Goal: Navigation & Orientation: Find specific page/section

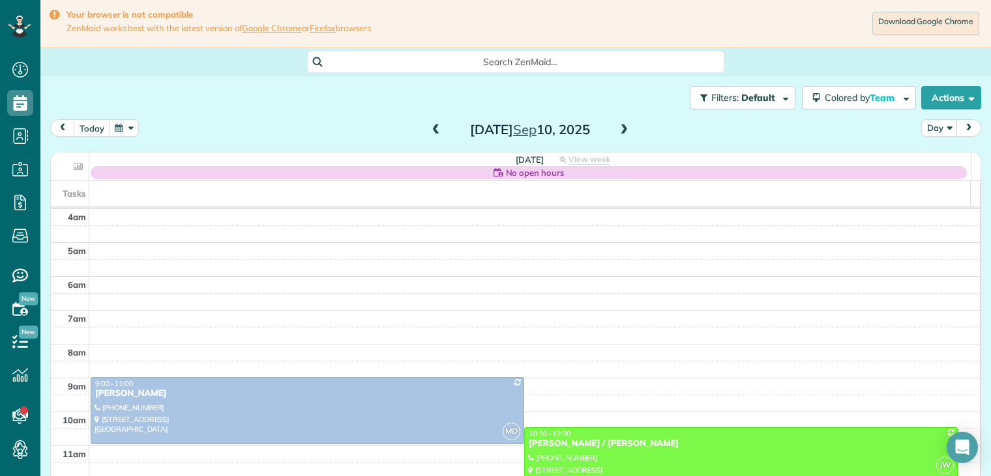
scroll to position [102, 0]
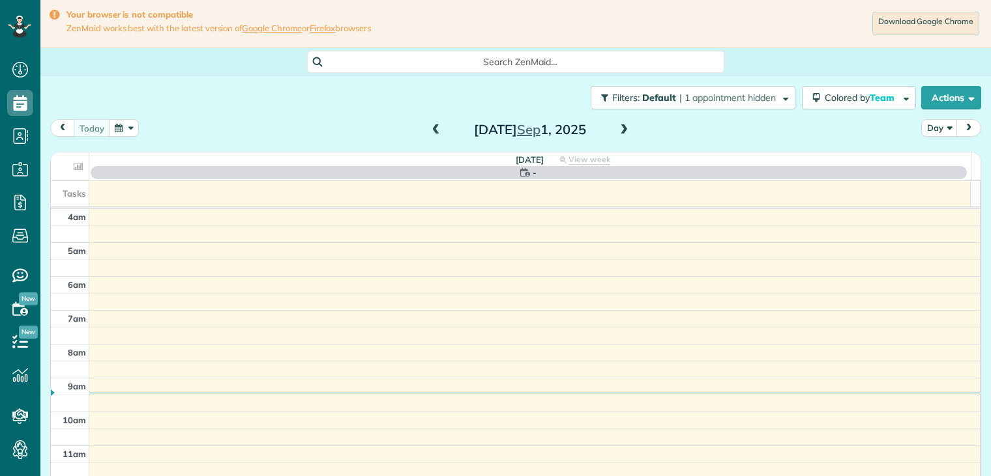
scroll to position [102, 0]
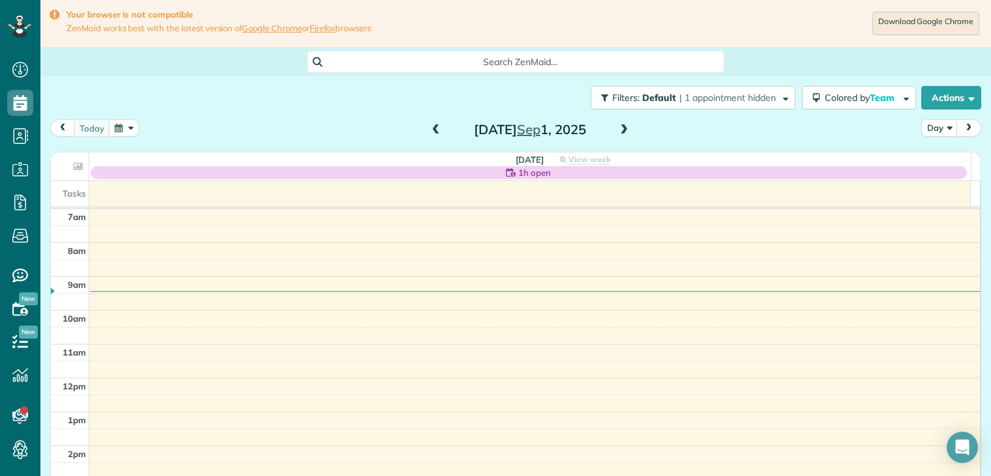
click at [618, 130] on span at bounding box center [624, 130] width 14 height 12
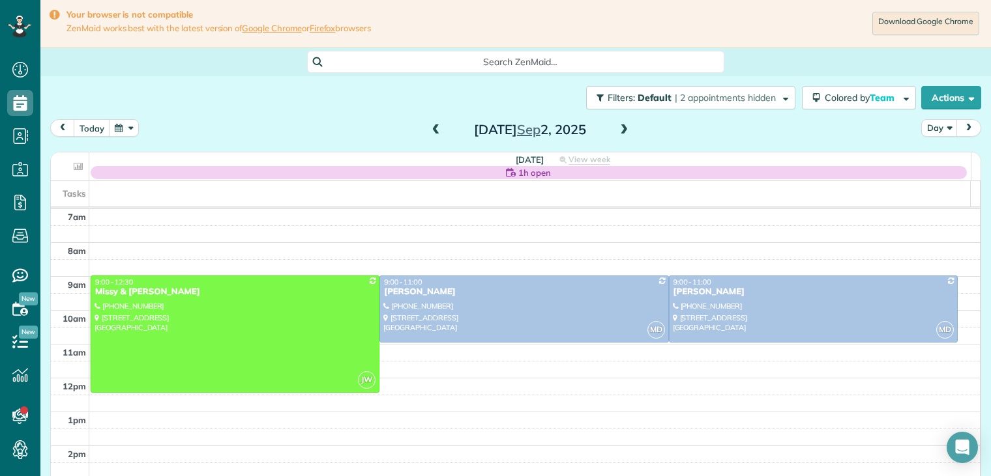
click at [620, 129] on span at bounding box center [624, 130] width 14 height 12
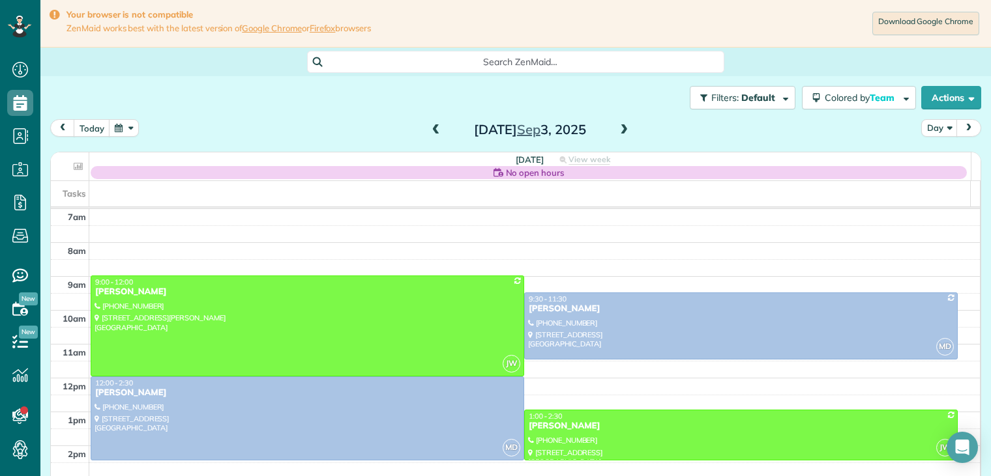
click at [620, 129] on span at bounding box center [624, 130] width 14 height 12
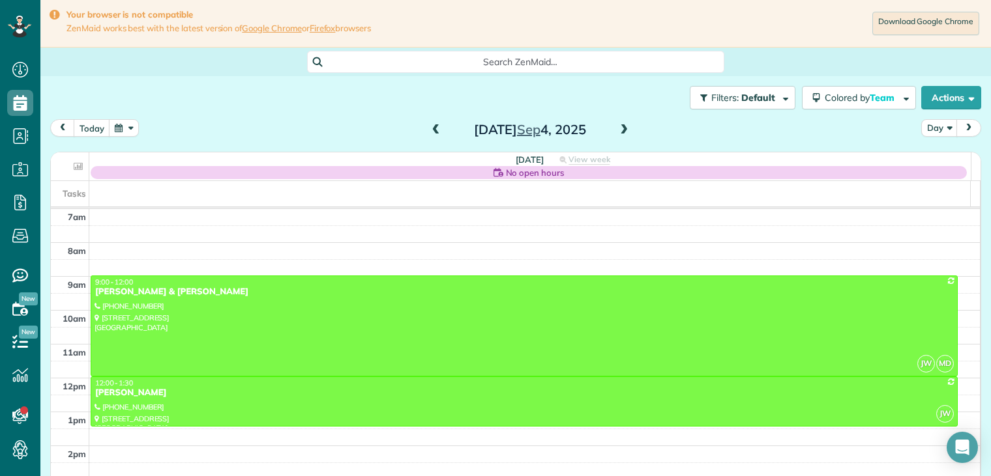
click at [620, 127] on span at bounding box center [624, 130] width 14 height 12
